Goal: Transaction & Acquisition: Purchase product/service

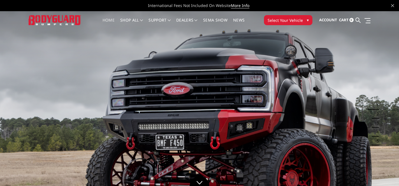
click at [276, 24] on button "Select Your Vehicle ▾" at bounding box center [288, 20] width 48 height 10
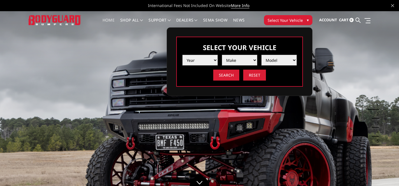
click at [208, 59] on select "Year 2025 2024 2023 2022 2021 2020 2019 2018 2017 2016 2015 2014 2013 2012 2011…" at bounding box center [199, 60] width 35 height 11
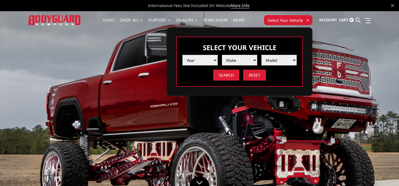
select select "yr_2024"
click at [233, 64] on span at bounding box center [239, 60] width 35 height 8
click at [236, 62] on select "Make Chevrolet Ford GMC Ram Toyota" at bounding box center [239, 60] width 35 height 11
click at [244, 63] on select "Make Chevrolet Ford GMC Ram Toyota" at bounding box center [239, 60] width 35 height 11
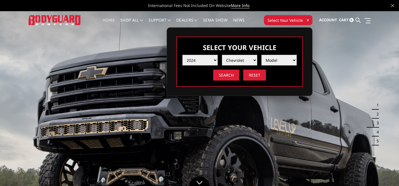
select select "mk_ford"
click at [273, 62] on select "Model F150 F150 Raptor F250 / F350 F450 F550" at bounding box center [278, 60] width 35 height 11
select select "md_f250-f350"
click at [224, 74] on input "Search" at bounding box center [226, 75] width 26 height 11
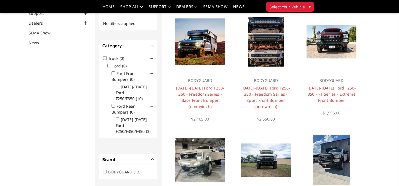
scroll to position [56, 0]
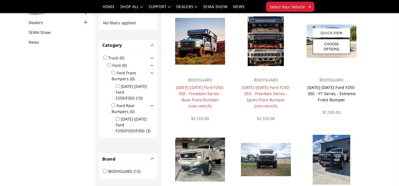
click at [328, 88] on link "[DATE]-[DATE] Ford F250-350 - FT Series - Extreme Front Bumper" at bounding box center [331, 94] width 48 height 18
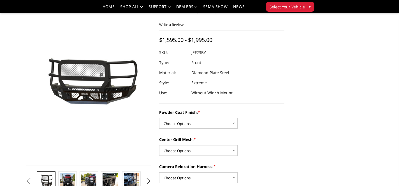
scroll to position [49, 0]
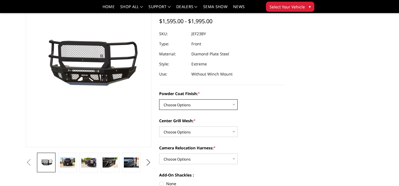
click at [211, 103] on select "Choose Options Bare Metal Gloss Black Powder Coat Textured Black Powder Coat" at bounding box center [198, 104] width 78 height 11
select select "3264"
click at [208, 129] on select "Choose Options WITH Expanded Metal in Center Grill WITHOUT Expanded Metal in Ce…" at bounding box center [198, 132] width 78 height 11
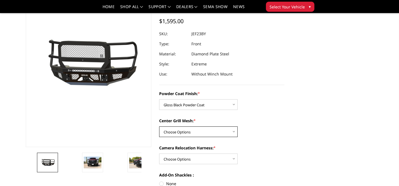
select select "3266"
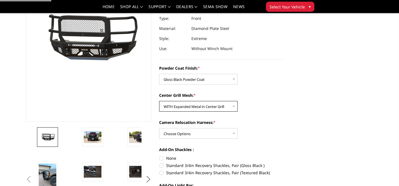
scroll to position [75, 0]
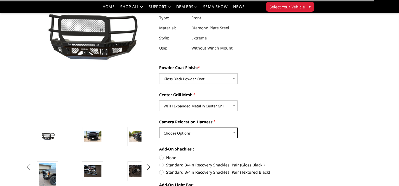
click at [210, 135] on select "Choose Options WITH Camera Relocation Harness WITHOUT Camera Relocation Harness" at bounding box center [198, 133] width 78 height 11
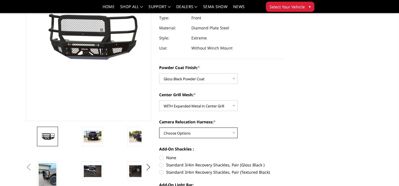
select select "3268"
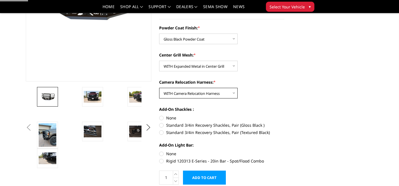
scroll to position [115, 0]
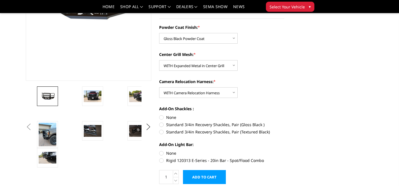
click at [161, 125] on label "Standard 3/4in Recovery Shackles, Pair (Gloss Black )" at bounding box center [222, 125] width 126 height 6
click at [284, 115] on input "Standard 3/4in Recovery Shackles, Pair (Gloss Black )" at bounding box center [284, 115] width 0 height 0
radio input "true"
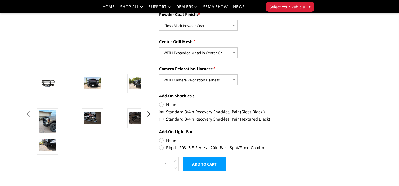
scroll to position [136, 0]
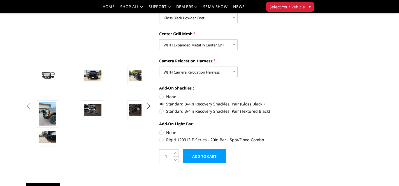
click at [161, 132] on label "None" at bounding box center [222, 133] width 126 height 6
click at [159, 130] on input "None" at bounding box center [159, 130] width 0 height 0
radio input "true"
click at [203, 157] on input "Add to Cart" at bounding box center [204, 157] width 43 height 14
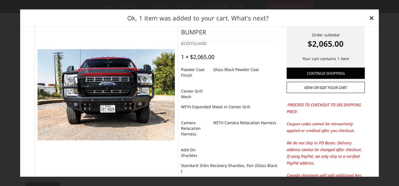
scroll to position [0, 0]
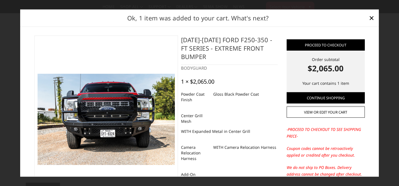
drag, startPoint x: 181, startPoint y: 40, endPoint x: 218, endPoint y: 59, distance: 41.6
click at [218, 59] on div "[DATE]-[DATE] Ford F250-350 - FT Series - Extreme Front Bumper BODYGUARD 1 × $2…" at bounding box center [229, 122] width 103 height 172
click at [218, 59] on h4 "[DATE]-[DATE] Ford F250-350 - FT Series - Extreme Front Bumper" at bounding box center [229, 50] width 97 height 29
click at [370, 18] on span "×" at bounding box center [371, 18] width 5 height 12
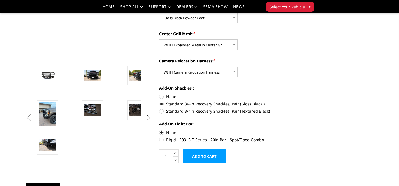
click at [33, 116] on button "Previous" at bounding box center [28, 118] width 8 height 8
click at [51, 115] on div "Previous" at bounding box center [155, 189] width 267 height 594
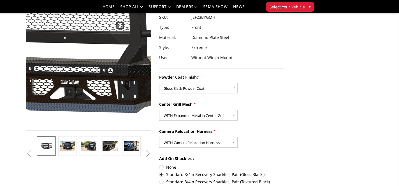
scroll to position [66, 0]
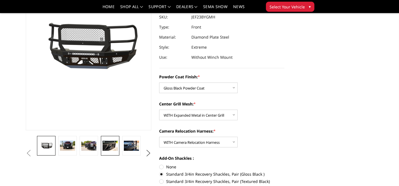
click at [106, 145] on img at bounding box center [110, 146] width 15 height 10
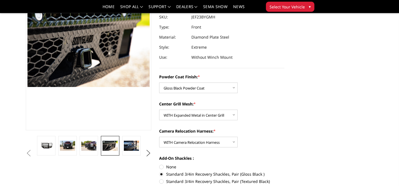
click at [142, 154] on ul "Previous" at bounding box center [88, 153] width 128 height 35
click at [148, 154] on button "Next" at bounding box center [148, 153] width 8 height 8
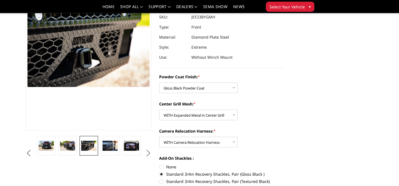
click at [148, 154] on button "Next" at bounding box center [148, 153] width 8 height 8
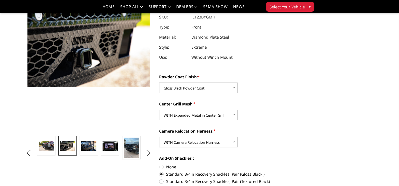
click at [148, 154] on button "Next" at bounding box center [148, 153] width 8 height 8
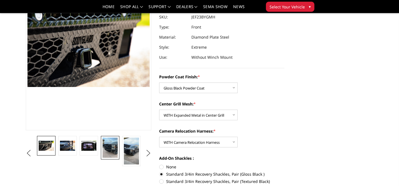
click at [115, 150] on img at bounding box center [110, 148] width 15 height 20
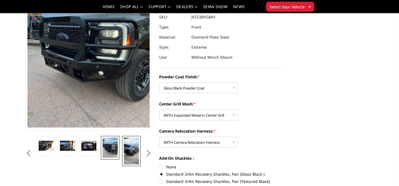
click at [133, 152] on img at bounding box center [131, 151] width 15 height 27
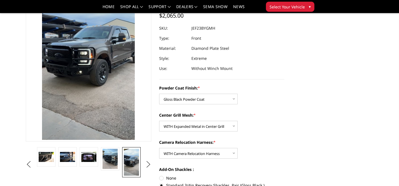
scroll to position [54, 0]
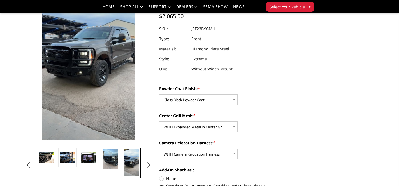
click at [148, 164] on button "Next" at bounding box center [148, 165] width 8 height 8
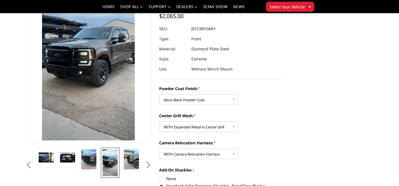
click at [121, 161] on li at bounding box center [131, 165] width 21 height 35
click at [131, 161] on img at bounding box center [131, 160] width 15 height 20
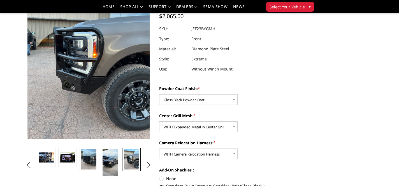
scroll to position [55, 0]
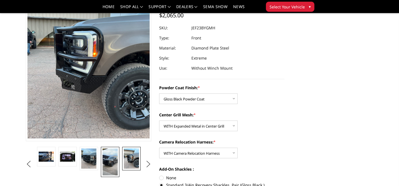
click at [116, 161] on img at bounding box center [110, 162] width 15 height 27
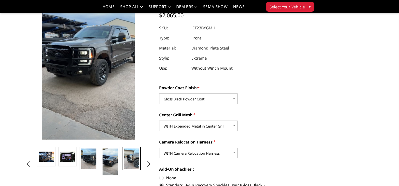
click at [128, 162] on img at bounding box center [131, 159] width 15 height 20
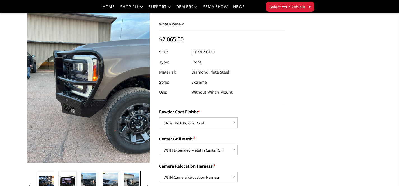
scroll to position [0, 0]
